Goal: Navigation & Orientation: Find specific page/section

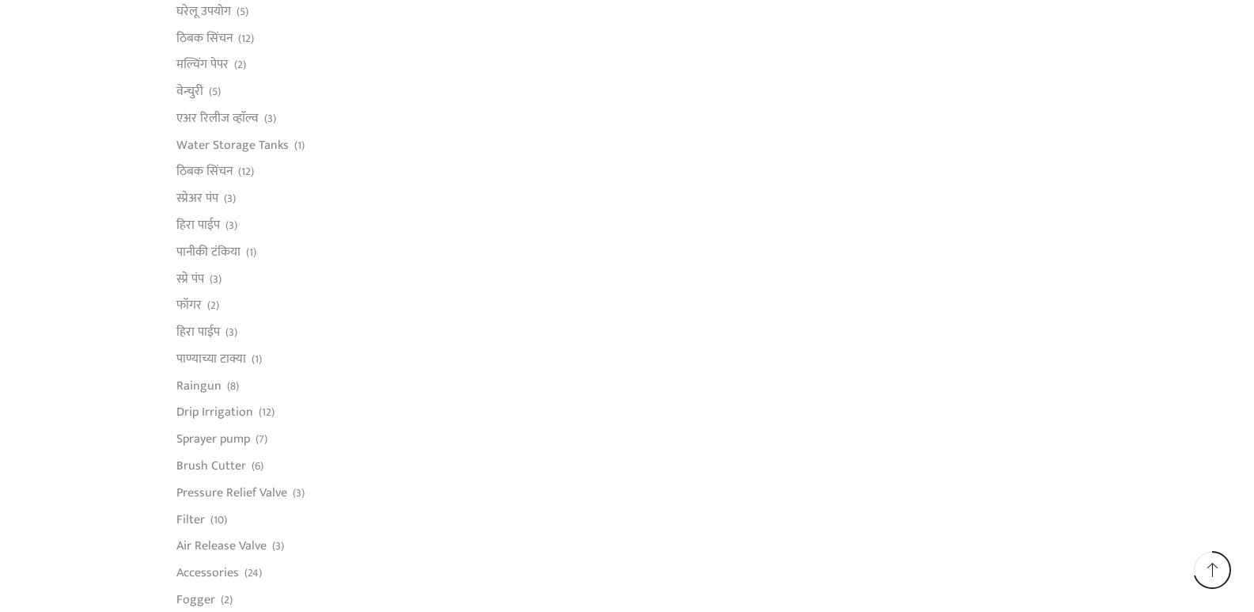
scroll to position [870, 0]
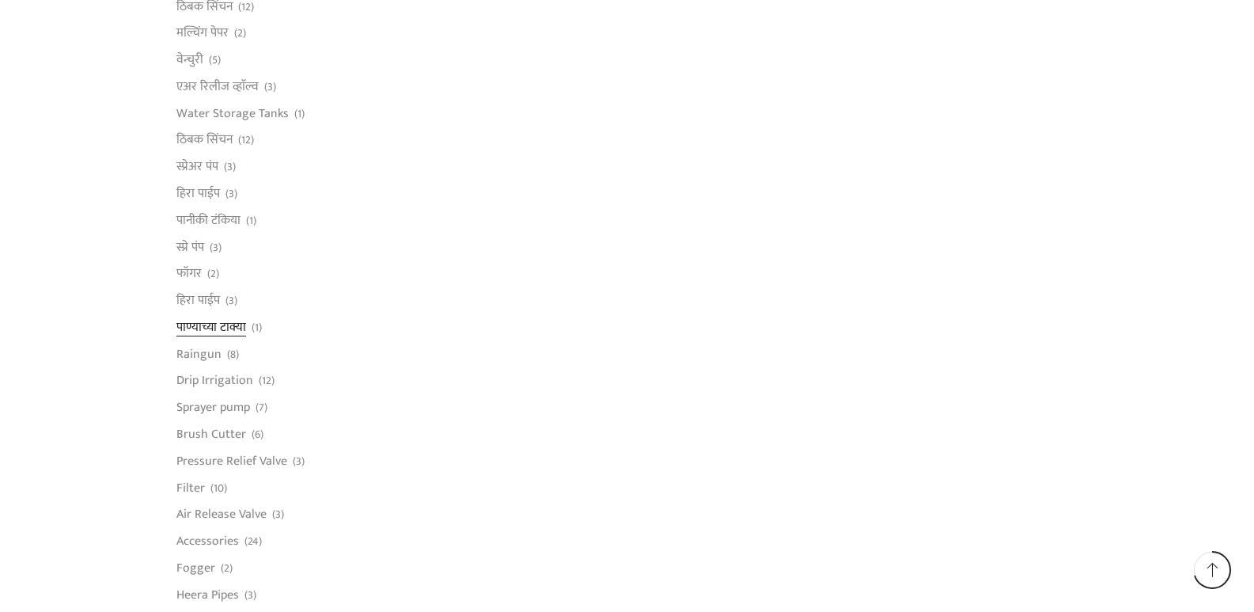
click at [225, 320] on link "पाण्याच्या टाक्या" at bounding box center [211, 326] width 70 height 27
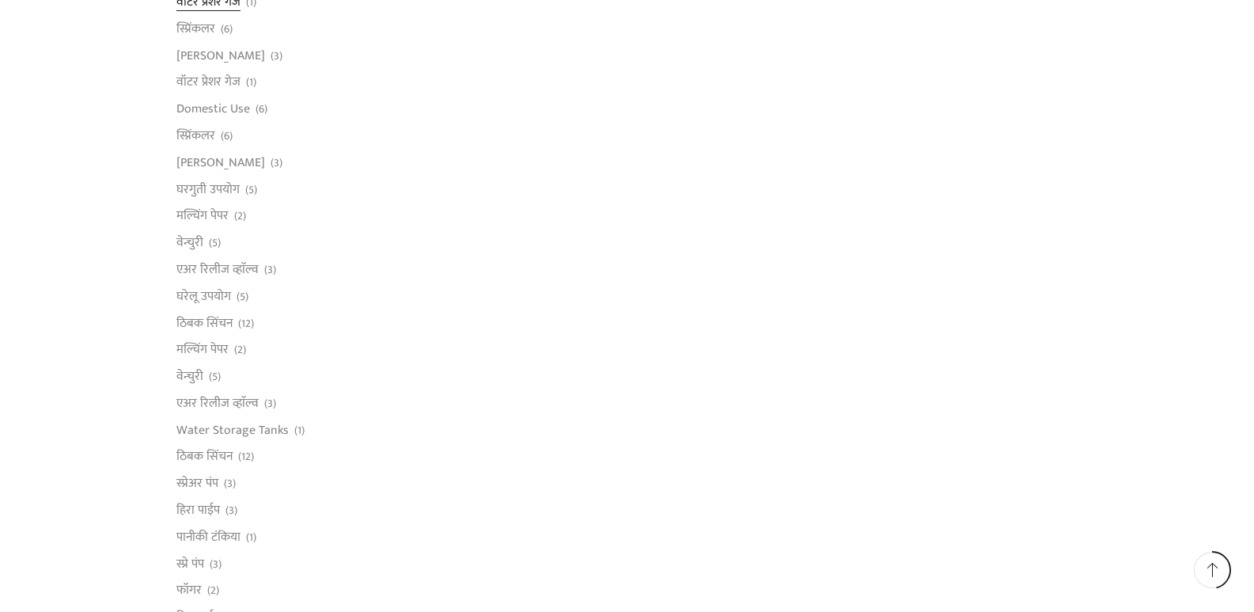
scroll to position [633, 0]
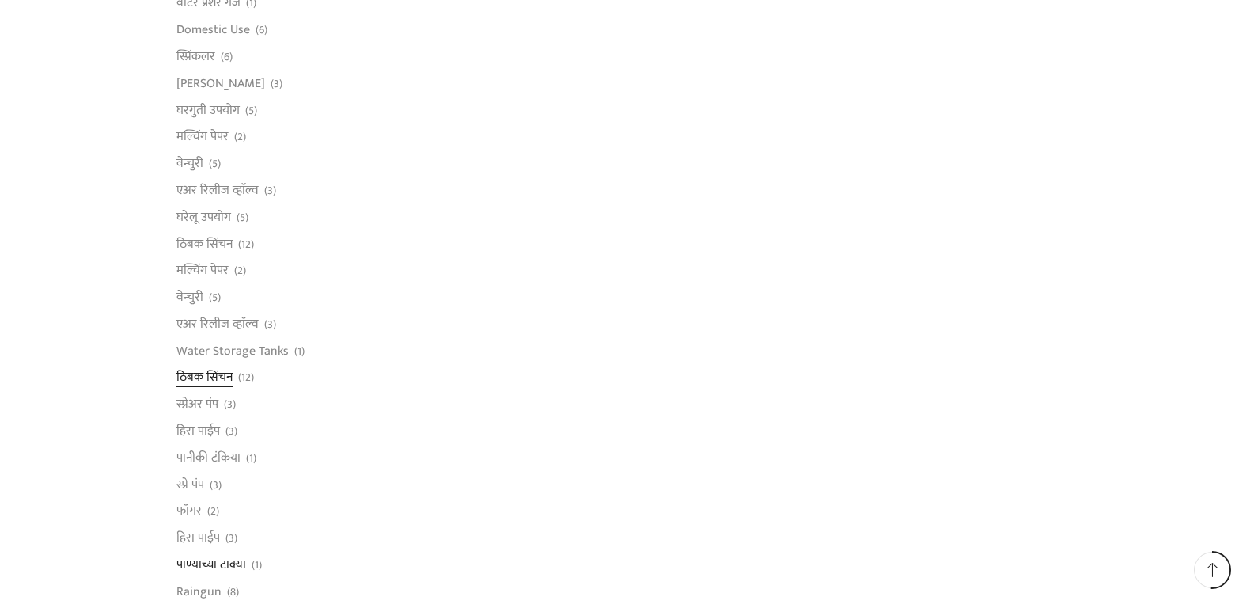
click at [211, 372] on link "ठिबक सिंचन" at bounding box center [204, 377] width 56 height 27
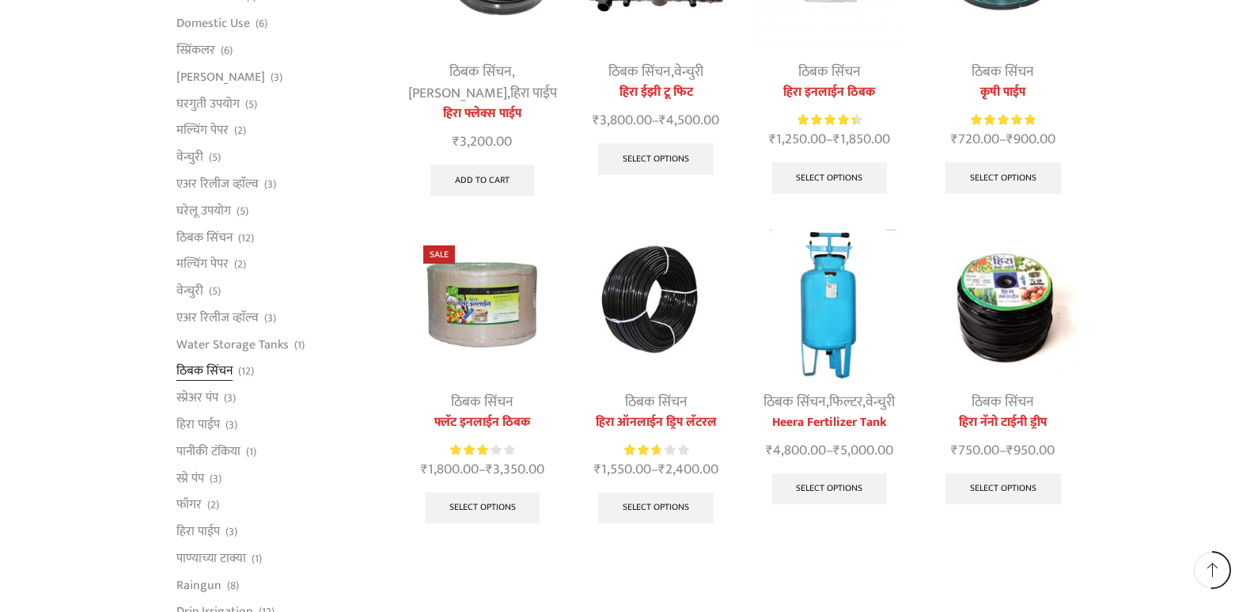
scroll to position [633, 0]
